Goal: Check status: Check status

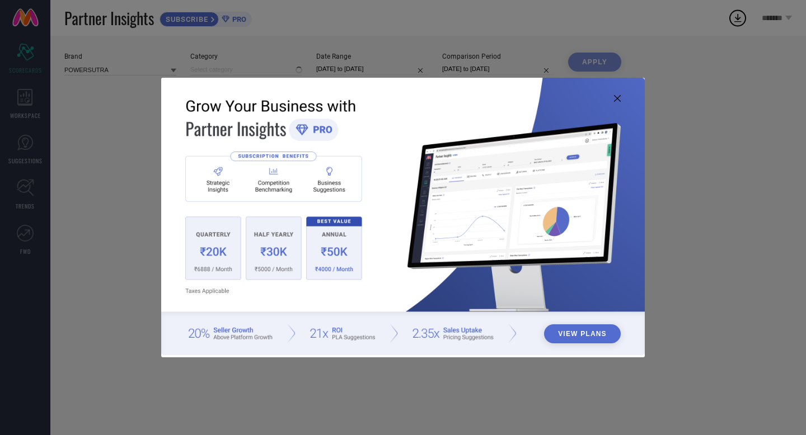
type input "All"
click at [619, 98] on icon at bounding box center [617, 98] width 7 height 7
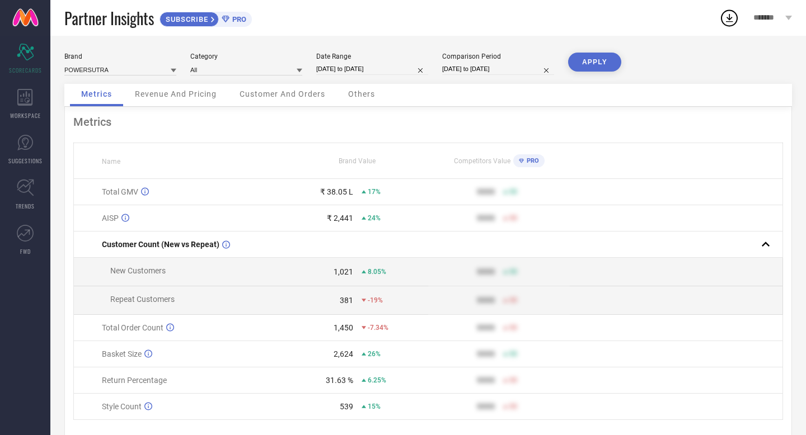
click at [369, 71] on input "[DATE] to [DATE]" at bounding box center [372, 69] width 112 height 12
select select "7"
select select "2025"
select select "8"
select select "2025"
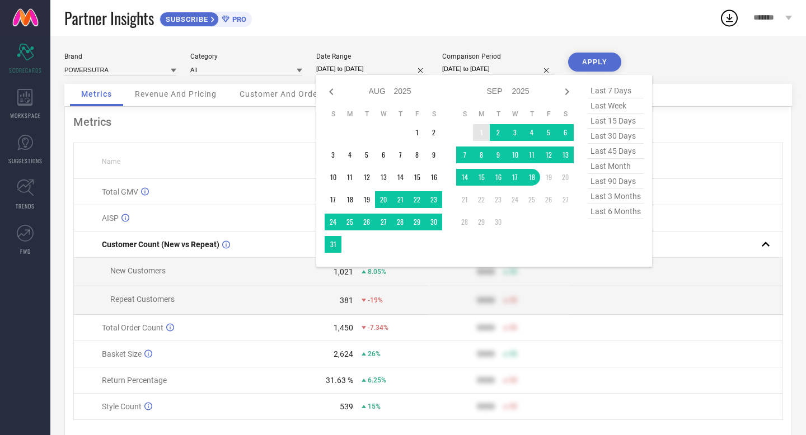
click at [481, 127] on td "1" at bounding box center [481, 132] width 17 height 17
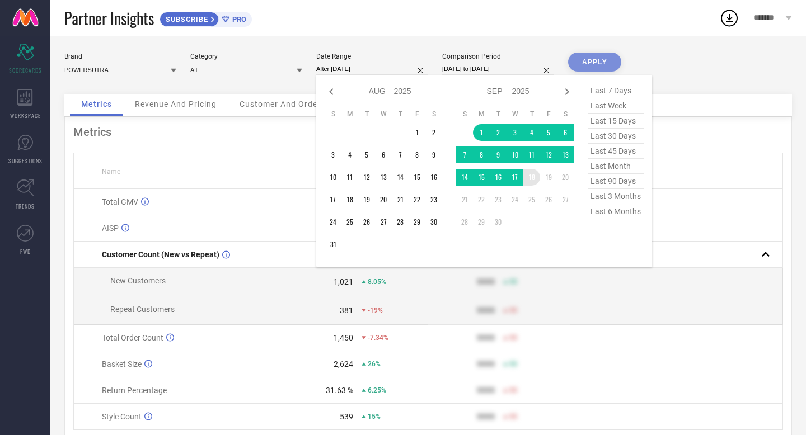
type input "[DATE] to [DATE]"
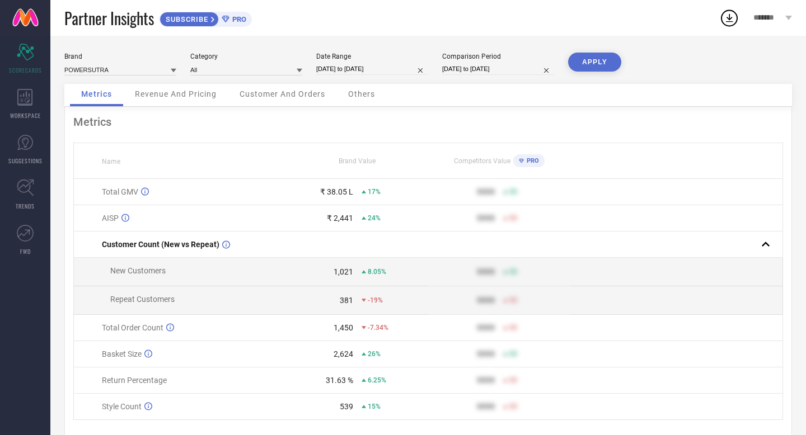
click at [591, 63] on button "APPLY" at bounding box center [594, 62] width 53 height 19
click at [352, 68] on input "[DATE] to [DATE]" at bounding box center [372, 69] width 112 height 12
select select "8"
select select "2025"
select select "9"
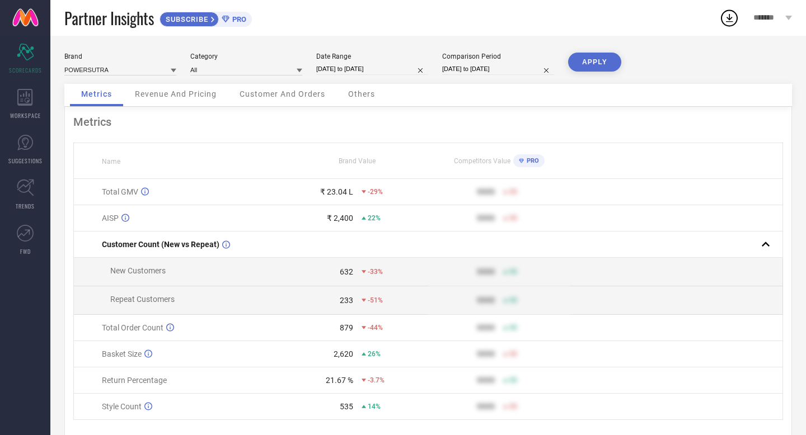
select select "2025"
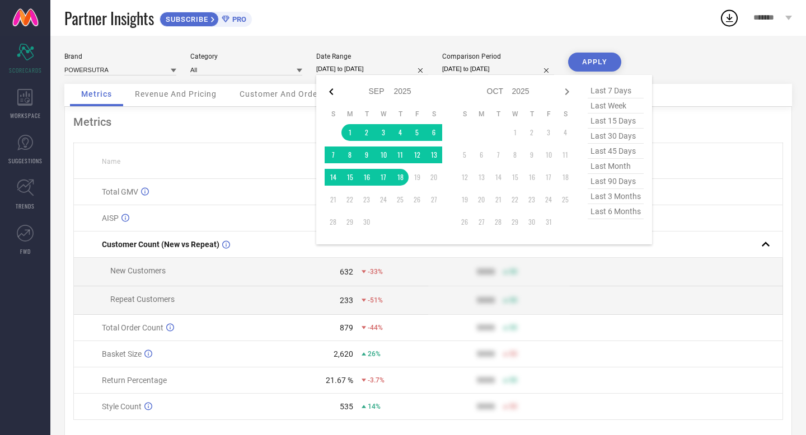
click at [332, 90] on icon at bounding box center [331, 91] width 13 height 13
select select "7"
select select "2025"
select select "8"
select select "2025"
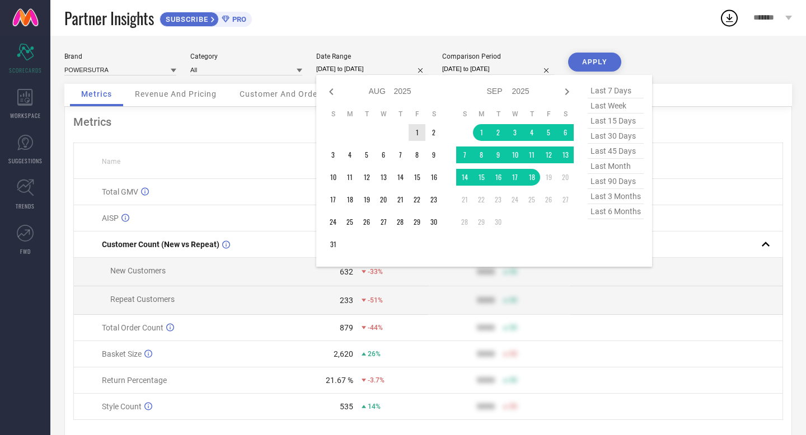
click at [414, 132] on td "1" at bounding box center [417, 132] width 17 height 17
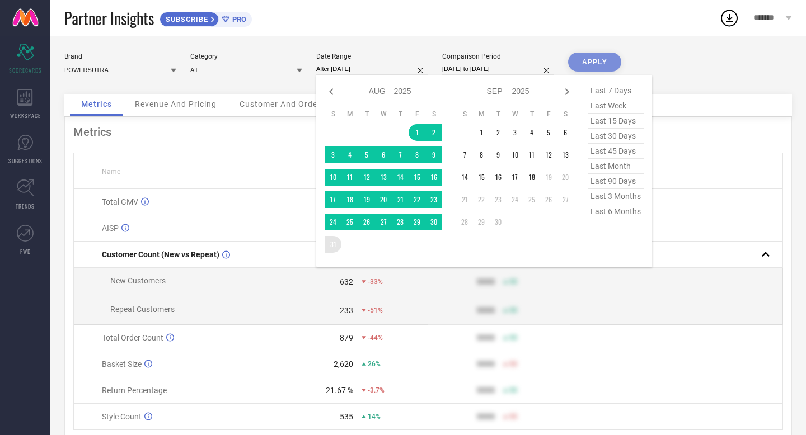
type input "[DATE] to [DATE]"
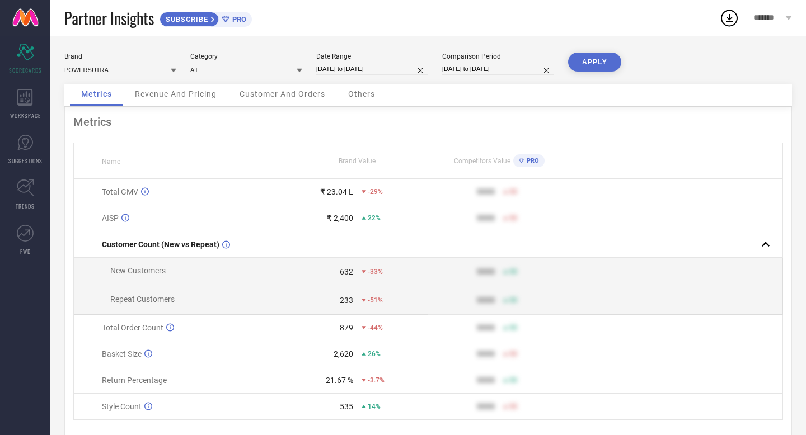
click at [590, 63] on button "APPLY" at bounding box center [594, 62] width 53 height 19
click at [364, 68] on input "[DATE] to [DATE]" at bounding box center [372, 69] width 112 height 12
select select "7"
select select "2025"
select select "8"
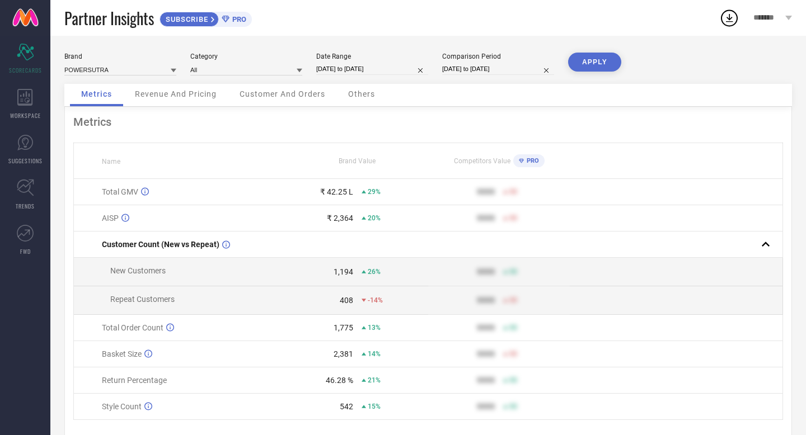
select select "2025"
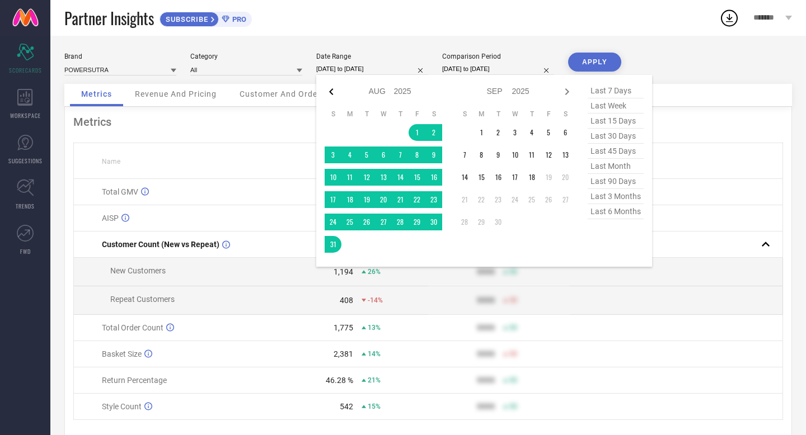
click at [329, 90] on icon at bounding box center [331, 91] width 13 height 13
select select "6"
select select "2025"
select select "7"
select select "2025"
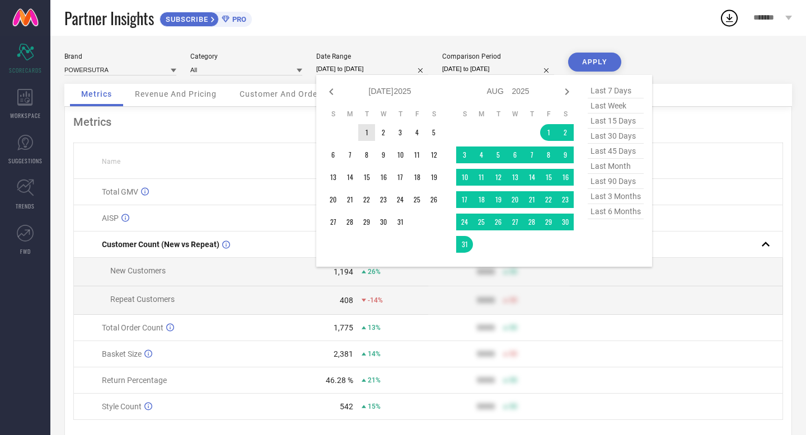
click at [367, 130] on td "1" at bounding box center [366, 132] width 17 height 17
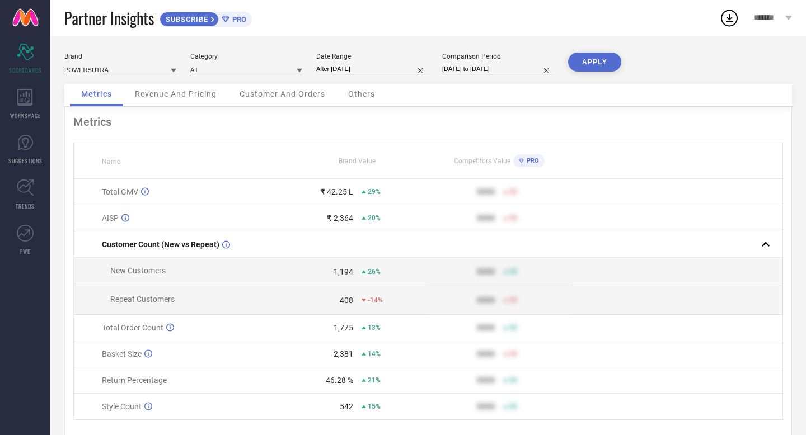
type input "[DATE] to [DATE]"
click at [581, 62] on button "APPLY" at bounding box center [594, 62] width 53 height 19
click at [359, 69] on input "[DATE] to [DATE]" at bounding box center [372, 69] width 112 height 12
select select "6"
select select "2025"
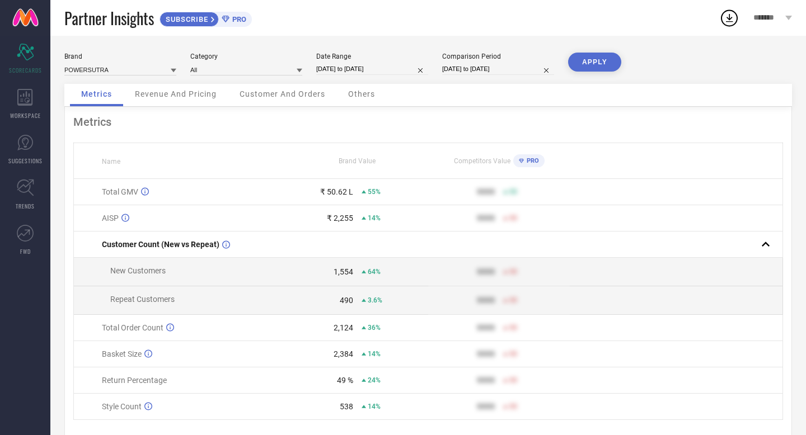
select select "7"
select select "2025"
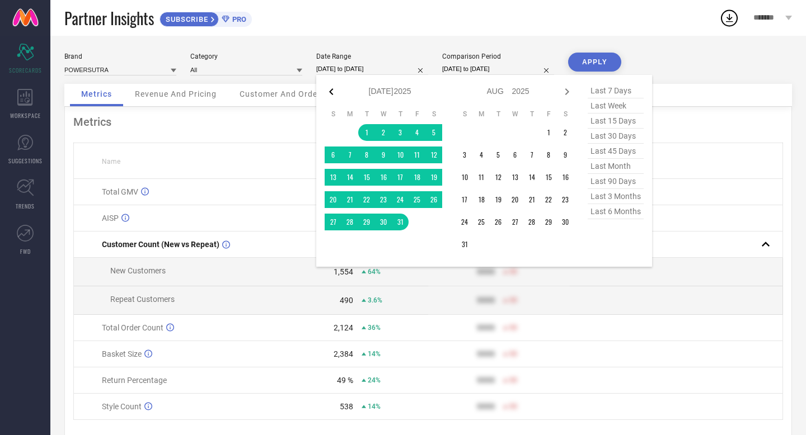
click at [330, 93] on icon at bounding box center [331, 91] width 13 height 13
select select "5"
select select "2025"
select select "6"
select select "2025"
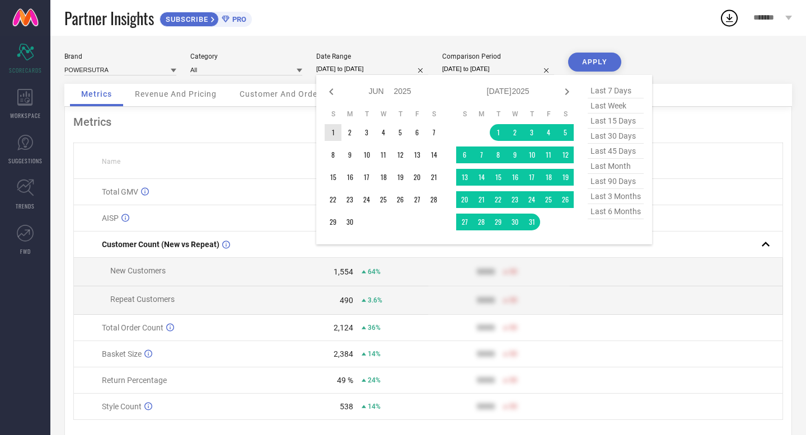
click at [330, 132] on td "1" at bounding box center [333, 132] width 17 height 17
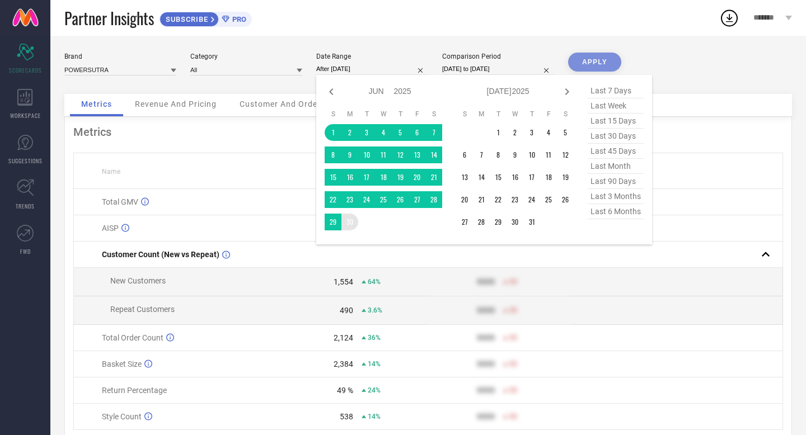
type input "[DATE] to [DATE]"
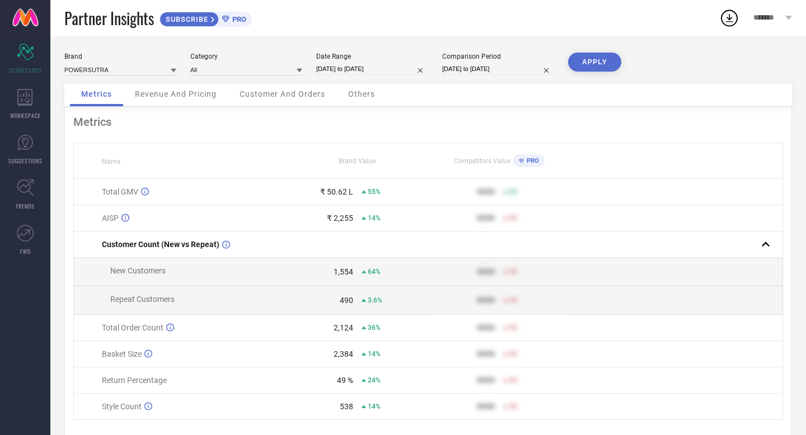
click at [586, 61] on button "APPLY" at bounding box center [594, 62] width 53 height 19
click at [369, 69] on input "[DATE] to [DATE]" at bounding box center [372, 69] width 112 height 12
select select "5"
select select "2025"
select select "6"
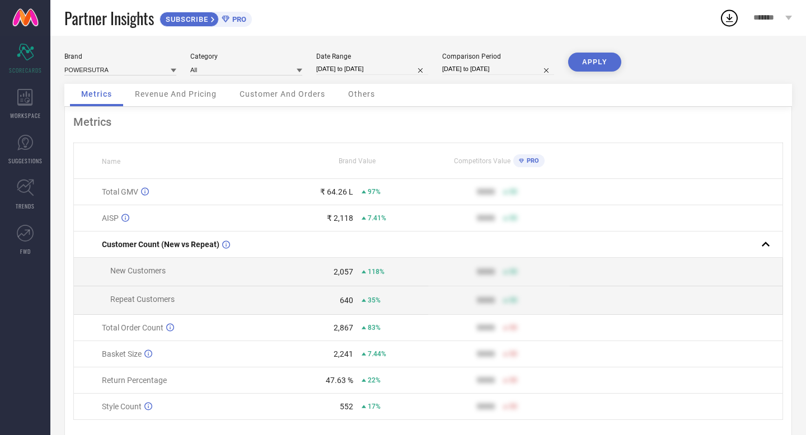
select select "2025"
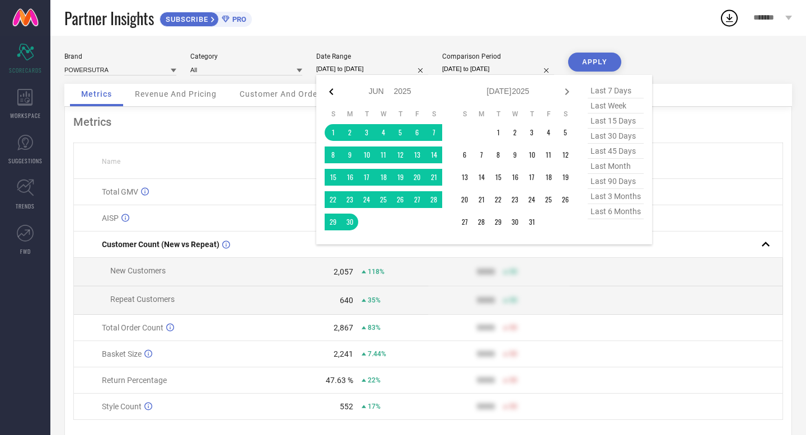
click at [330, 91] on icon at bounding box center [331, 91] width 4 height 7
select select "4"
select select "2025"
select select "5"
select select "2025"
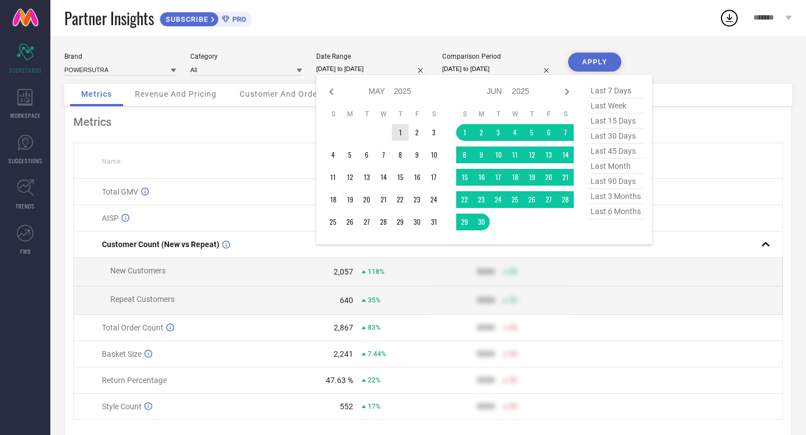
click at [405, 136] on td "1" at bounding box center [400, 132] width 17 height 17
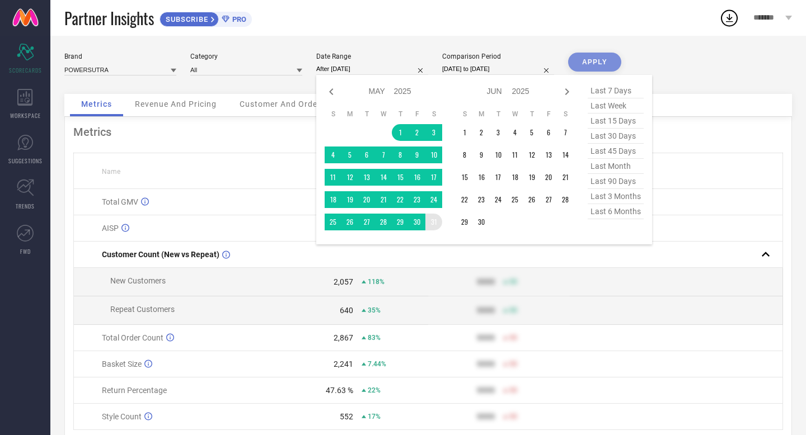
type input "[DATE] to [DATE]"
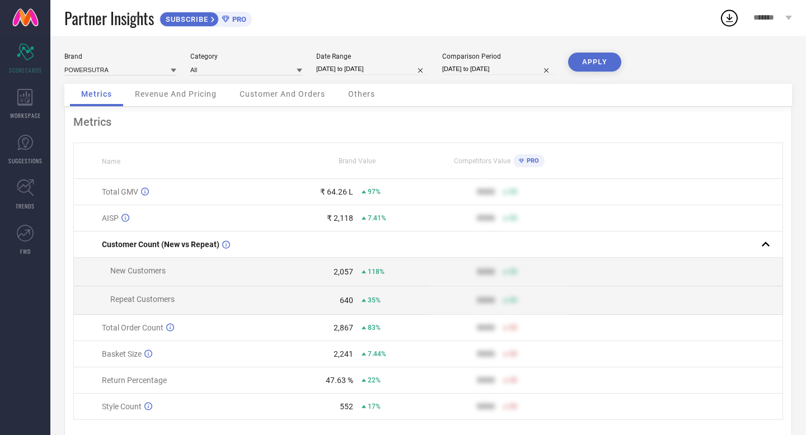
click at [585, 63] on button "APPLY" at bounding box center [594, 62] width 53 height 19
click at [372, 67] on input "[DATE] to [DATE]" at bounding box center [372, 69] width 112 height 12
select select "4"
select select "2025"
select select "5"
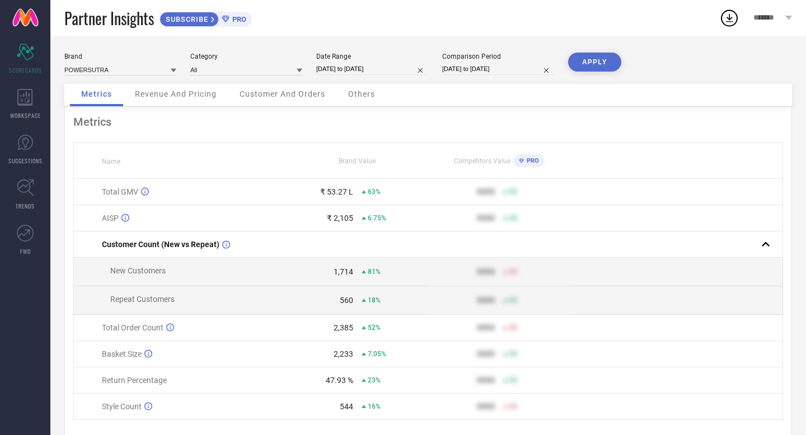
select select "2025"
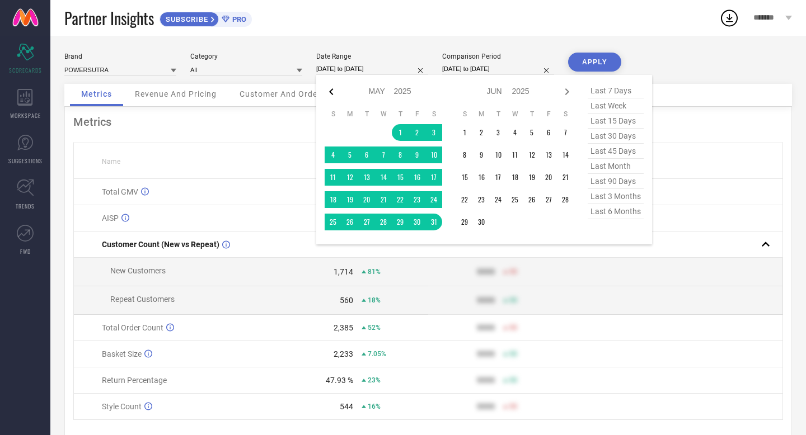
click at [330, 90] on icon at bounding box center [331, 91] width 13 height 13
select select "3"
select select "2025"
select select "4"
select select "2025"
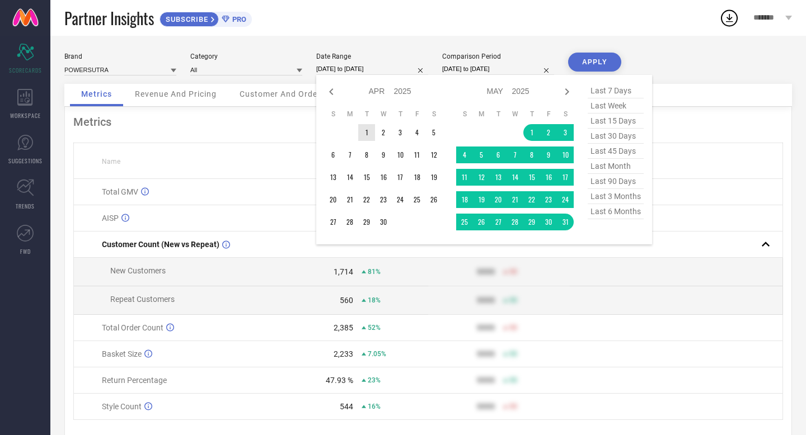
click at [364, 133] on td "1" at bounding box center [366, 132] width 17 height 17
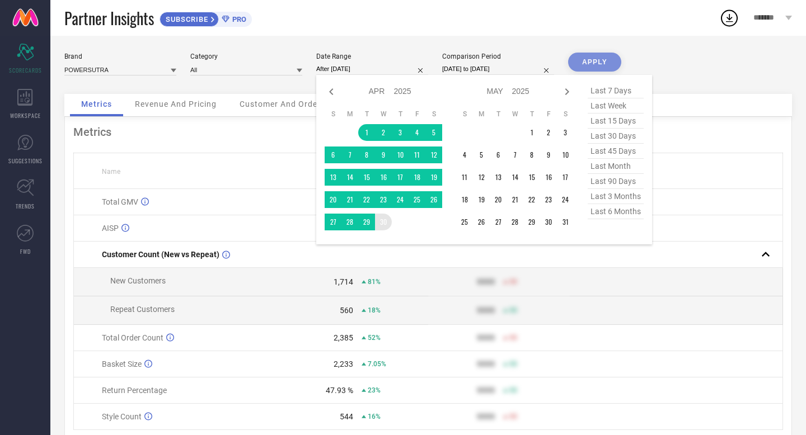
type input "[DATE] to [DATE]"
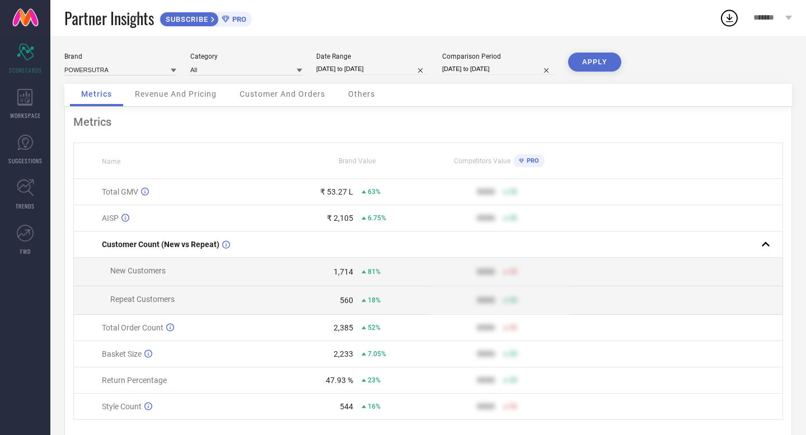
click at [594, 61] on button "APPLY" at bounding box center [594, 62] width 53 height 19
click at [365, 68] on input "[DATE] to [DATE]" at bounding box center [372, 69] width 112 height 12
select select "3"
select select "2025"
select select "4"
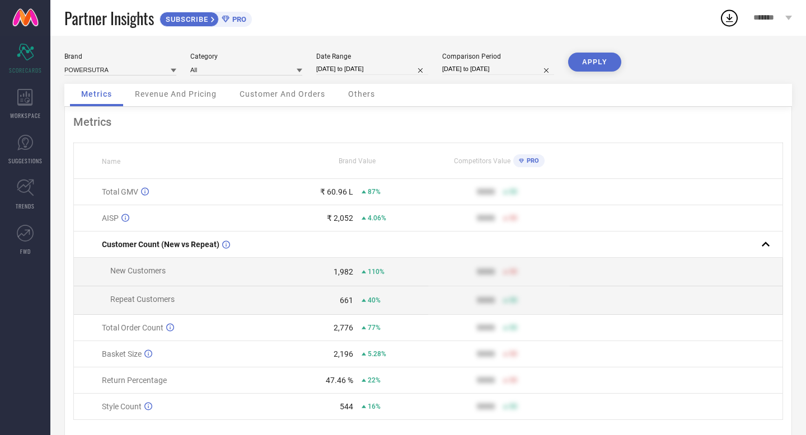
select select "2025"
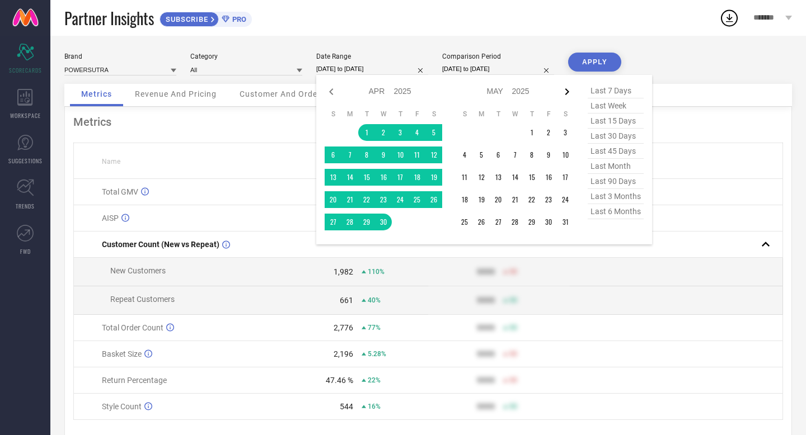
click at [569, 93] on icon at bounding box center [566, 91] width 13 height 13
select select "4"
select select "2025"
select select "5"
select select "2025"
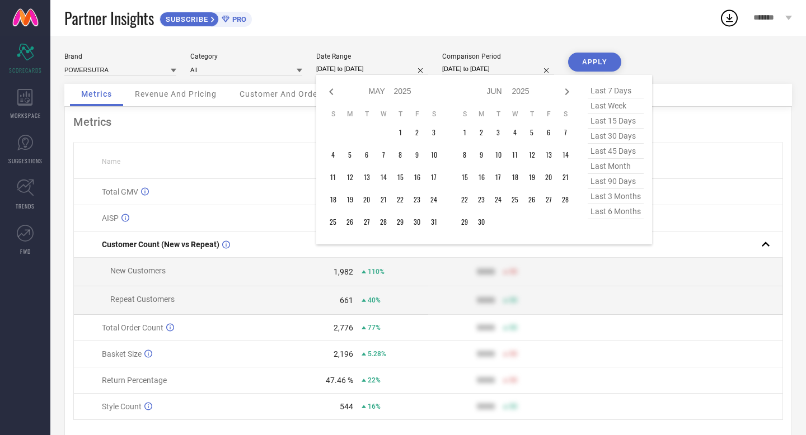
click at [569, 93] on icon at bounding box center [566, 91] width 13 height 13
select select "5"
select select "2025"
select select "6"
select select "2025"
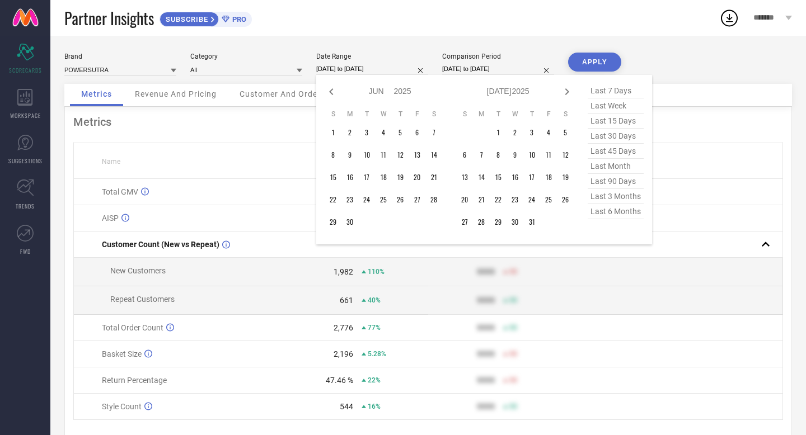
click at [569, 93] on icon at bounding box center [566, 91] width 13 height 13
select select "6"
select select "2025"
select select "7"
select select "2025"
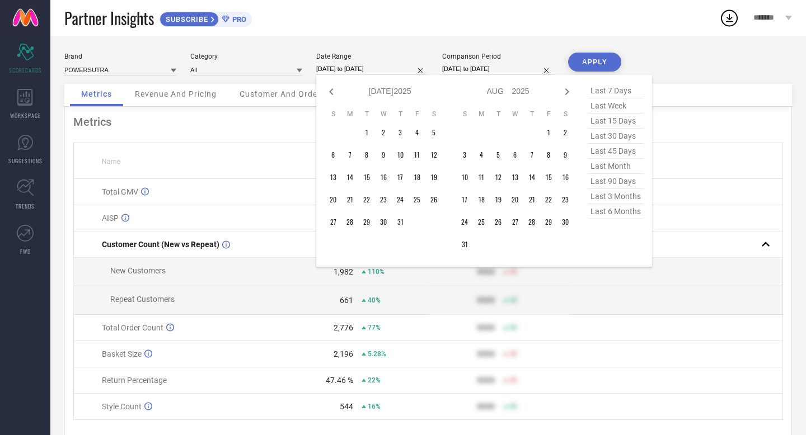
click at [569, 93] on icon at bounding box center [566, 91] width 13 height 13
select select "7"
select select "2025"
select select "8"
select select "2025"
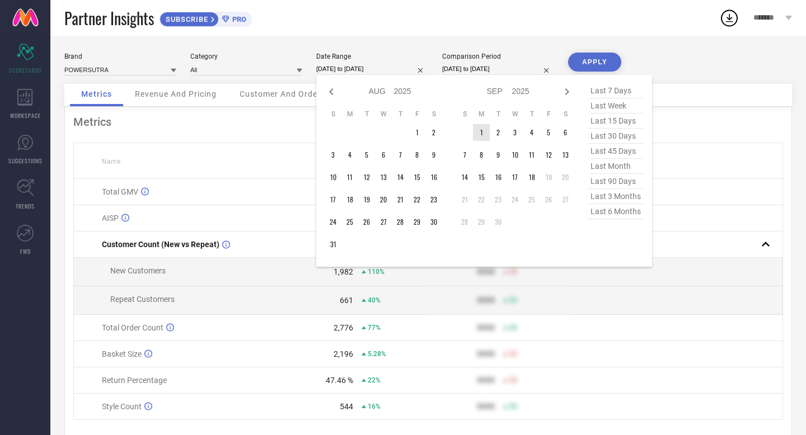
click at [483, 133] on td "1" at bounding box center [481, 132] width 17 height 17
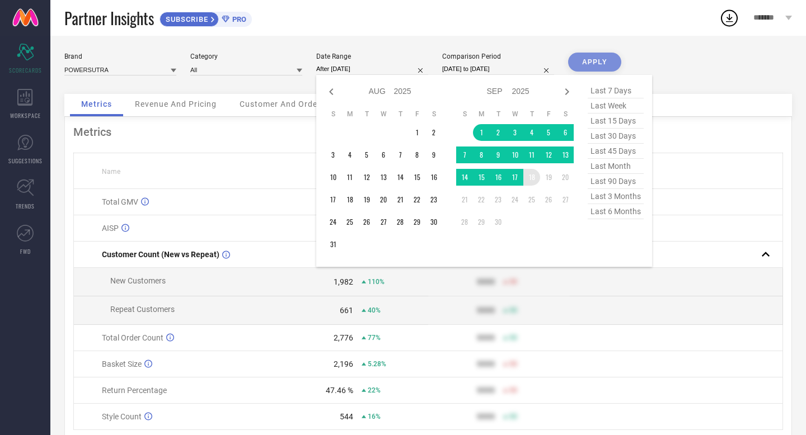
type input "[DATE] to [DATE]"
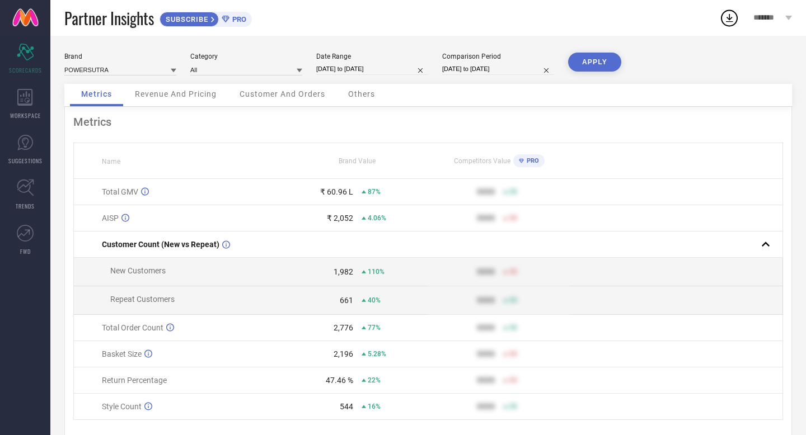
click at [591, 63] on button "APPLY" at bounding box center [594, 62] width 53 height 19
click at [359, 67] on input "[DATE] to [DATE]" at bounding box center [372, 69] width 112 height 12
select select "8"
select select "2025"
select select "9"
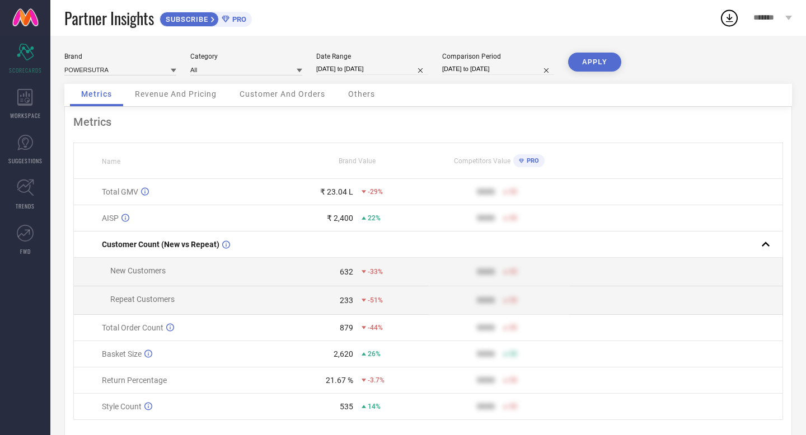
select select "2025"
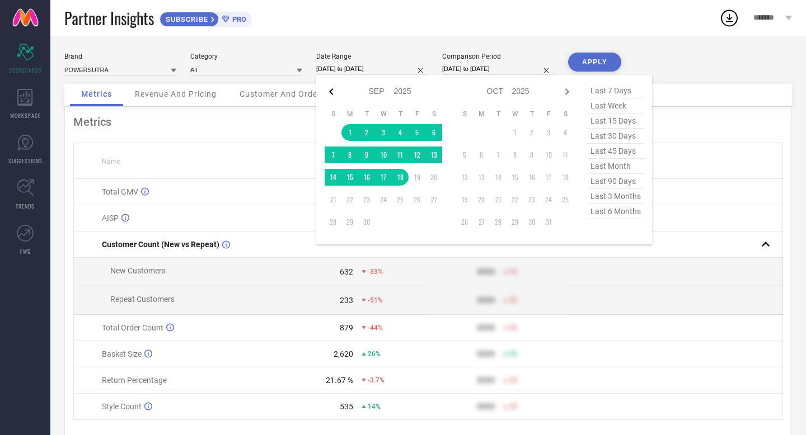
click at [334, 91] on icon at bounding box center [331, 91] width 13 height 13
select select "7"
select select "2025"
select select "8"
select select "2025"
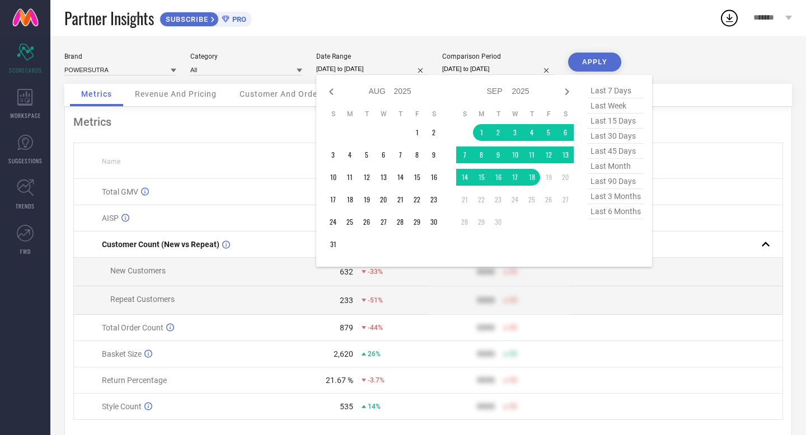
click at [334, 91] on icon at bounding box center [331, 91] width 13 height 13
select select "6"
select select "2025"
select select "7"
select select "2025"
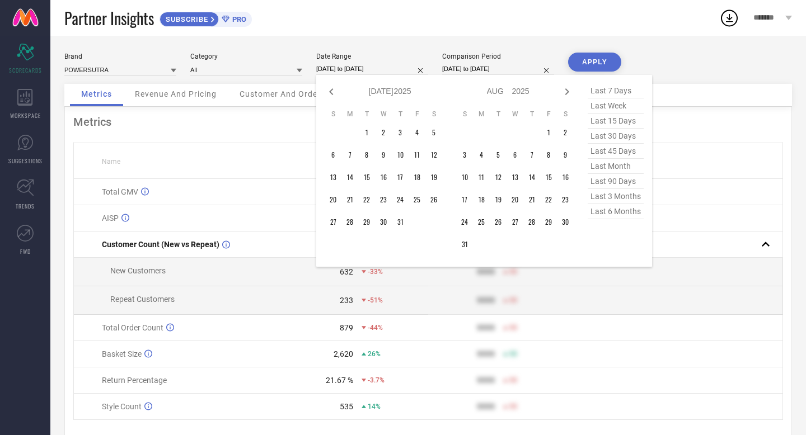
click at [334, 91] on icon at bounding box center [331, 91] width 13 height 13
select select "5"
select select "2025"
select select "6"
select select "2025"
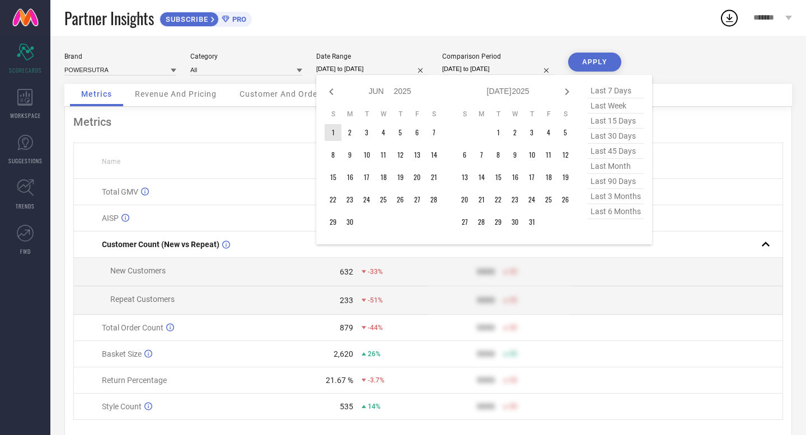
click at [335, 133] on td "1" at bounding box center [333, 132] width 17 height 17
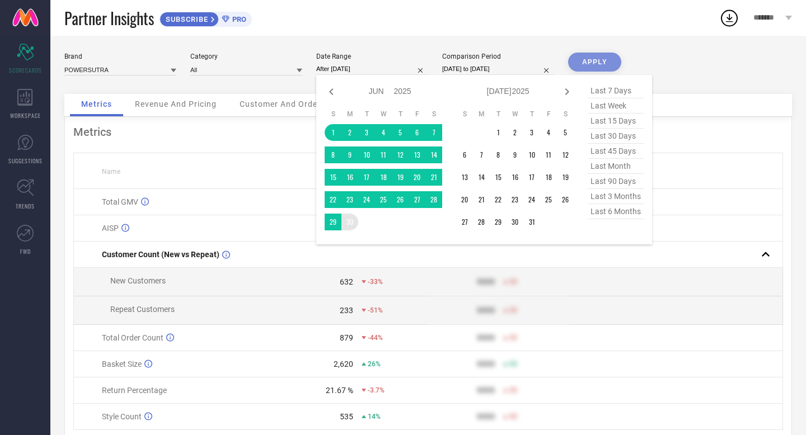
type input "[DATE] to [DATE]"
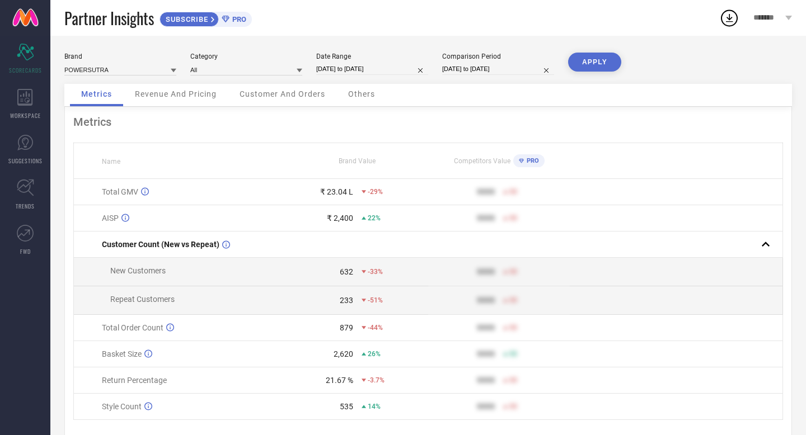
click at [591, 64] on button "APPLY" at bounding box center [594, 62] width 53 height 19
click at [366, 67] on input "[DATE] to [DATE]" at bounding box center [372, 69] width 112 height 12
select select "5"
select select "2025"
select select "6"
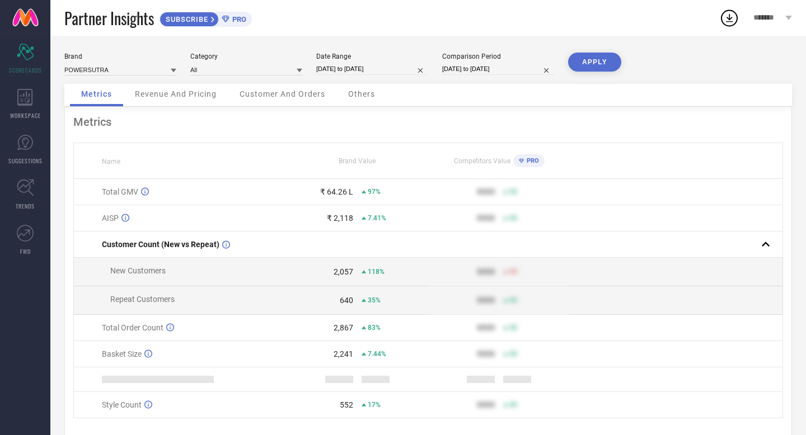
select select "2025"
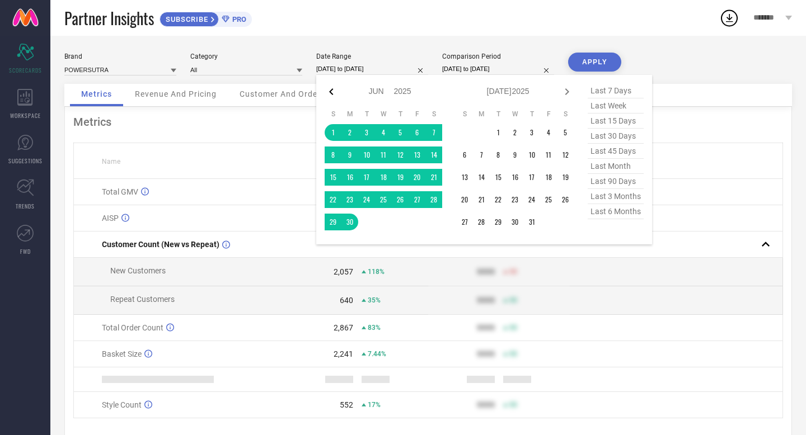
click at [331, 90] on icon at bounding box center [331, 91] width 4 height 7
select select "4"
select select "2025"
select select "5"
select select "2025"
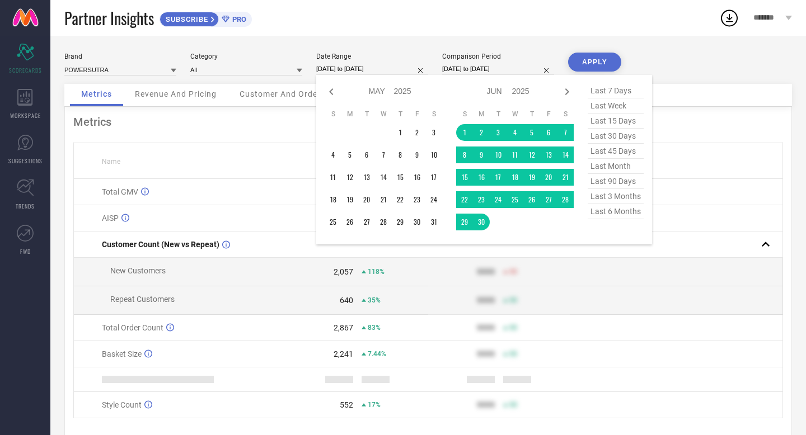
click at [331, 90] on icon at bounding box center [331, 91] width 4 height 7
select select "3"
select select "2025"
select select "4"
select select "2025"
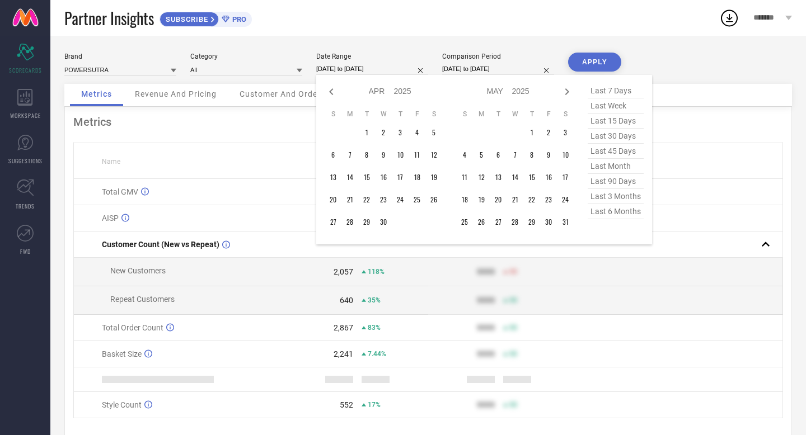
click at [331, 90] on icon at bounding box center [331, 91] width 4 height 7
select select "2"
select select "2025"
select select "3"
select select "2025"
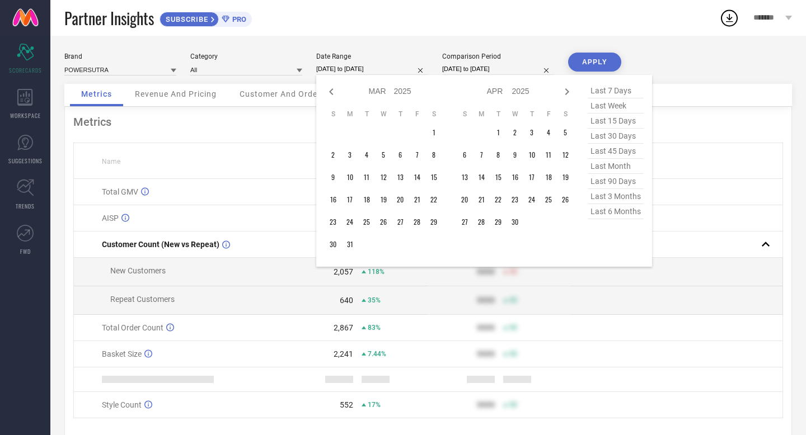
click at [331, 90] on icon at bounding box center [331, 91] width 4 height 7
select select "1"
select select "2025"
select select "2"
select select "2025"
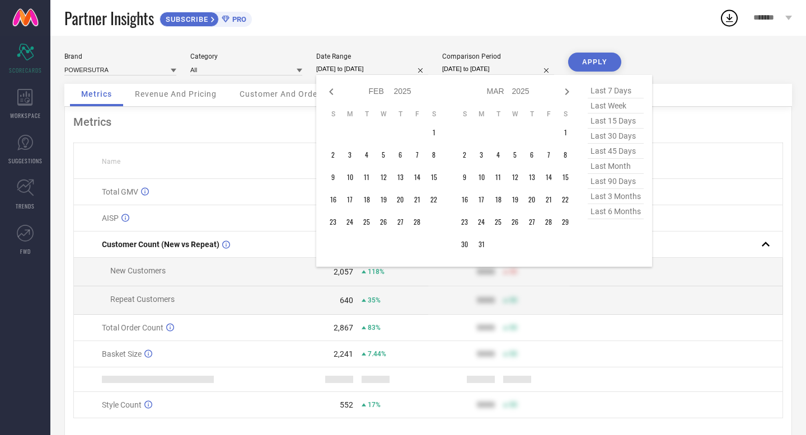
click at [331, 90] on icon at bounding box center [331, 91] width 4 height 7
select select "2025"
select select "1"
select select "2025"
click at [331, 90] on icon at bounding box center [331, 91] width 4 height 7
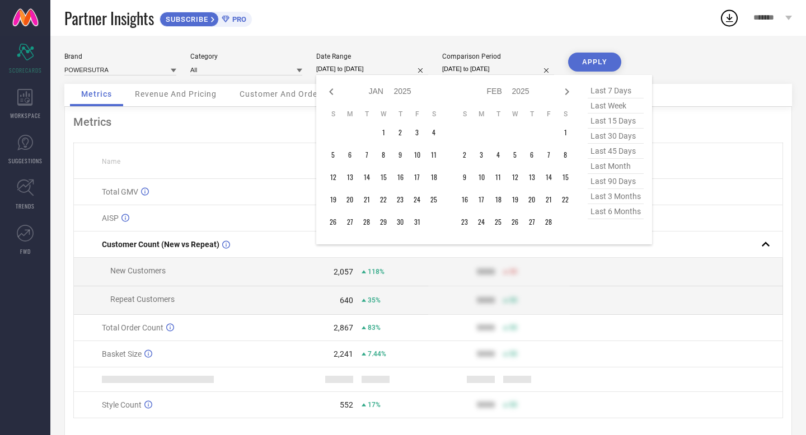
select select "11"
select select "2024"
select select "2025"
click at [333, 132] on td "1" at bounding box center [333, 132] width 17 height 17
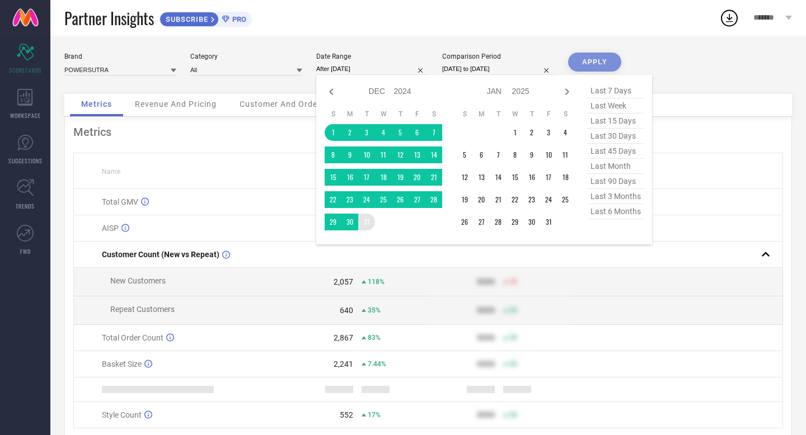
type input "[DATE] to [DATE]"
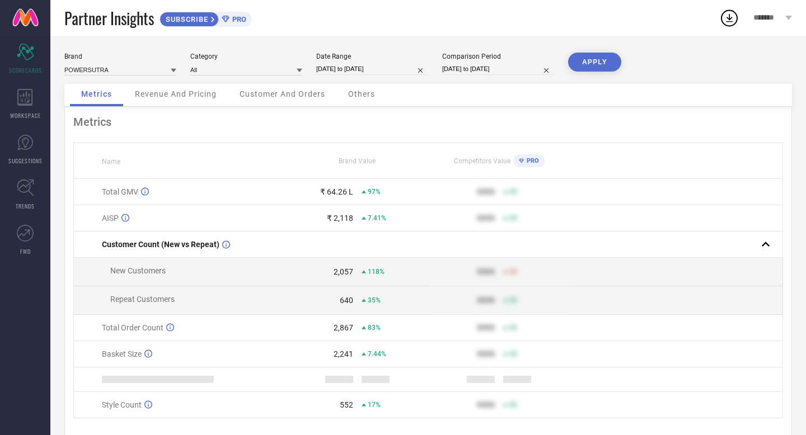
click at [587, 65] on button "APPLY" at bounding box center [594, 62] width 53 height 19
